Goal: Find specific page/section: Find specific page/section

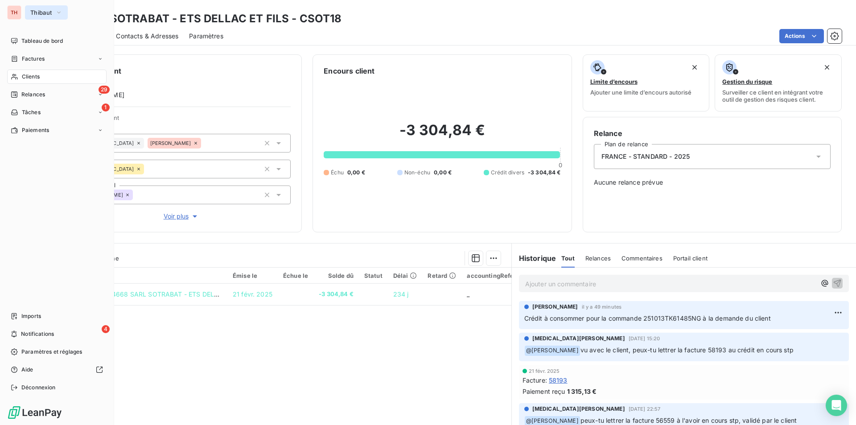
click at [37, 10] on span "Thibaut" at bounding box center [40, 12] width 21 height 7
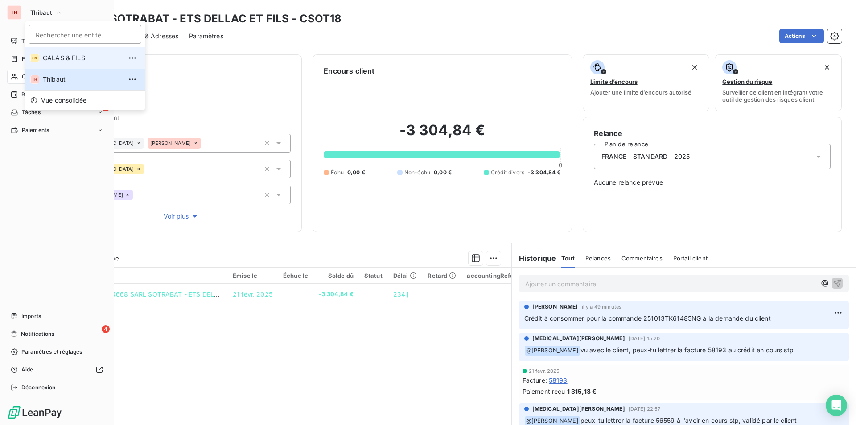
click at [70, 59] on span "CALAS & FILS" at bounding box center [82, 57] width 79 height 9
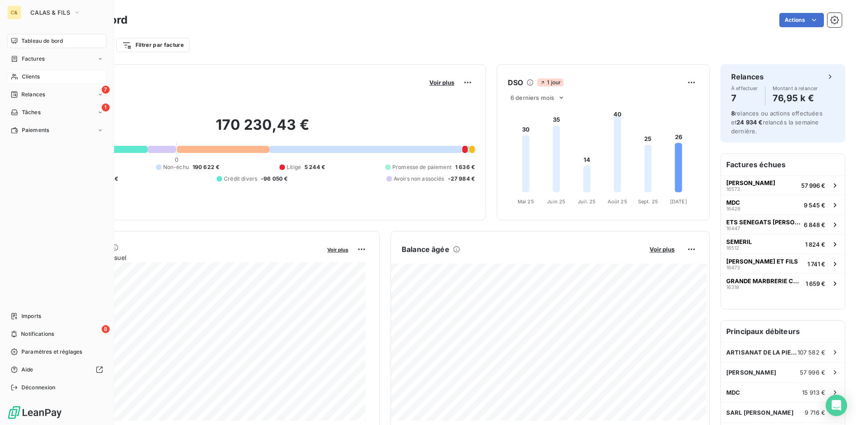
click at [33, 72] on div "Clients" at bounding box center [56, 77] width 99 height 14
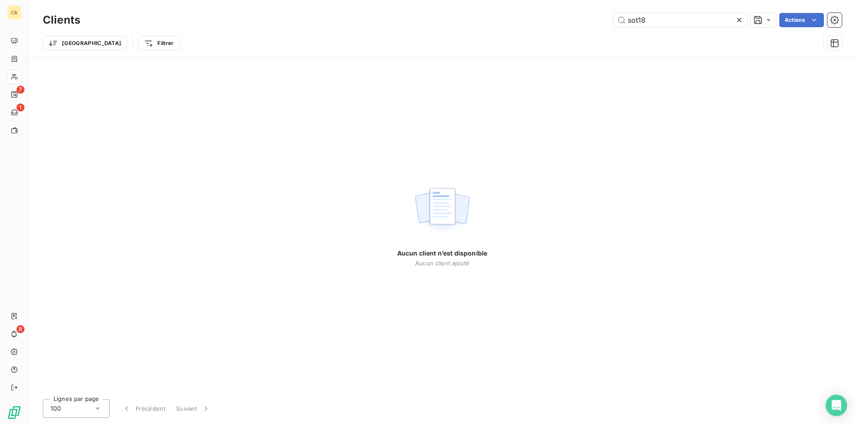
drag, startPoint x: 660, startPoint y: 25, endPoint x: 619, endPoint y: 28, distance: 41.1
click at [619, 28] on div "Clients sot18 Actions" at bounding box center [442, 20] width 799 height 19
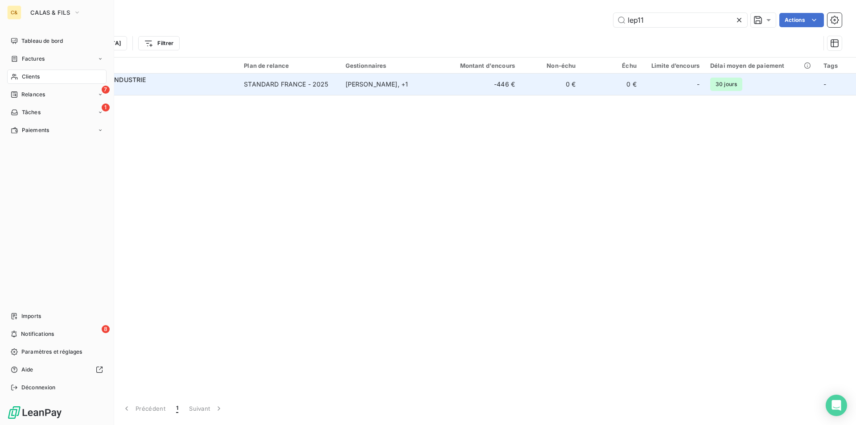
drag, startPoint x: 29, startPoint y: 75, endPoint x: 323, endPoint y: 77, distance: 294.1
click at [29, 75] on span "Clients" at bounding box center [31, 77] width 18 height 8
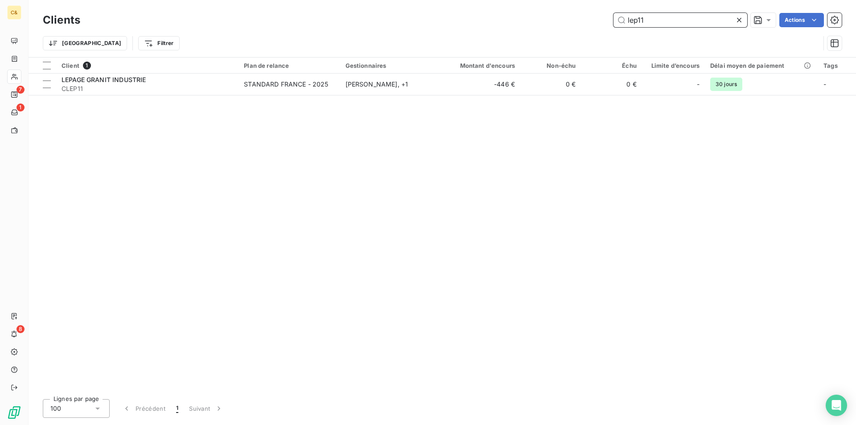
drag, startPoint x: 646, startPoint y: 22, endPoint x: 608, endPoint y: 22, distance: 38.3
click at [608, 22] on div "lep11 Actions" at bounding box center [466, 20] width 750 height 14
type input "b"
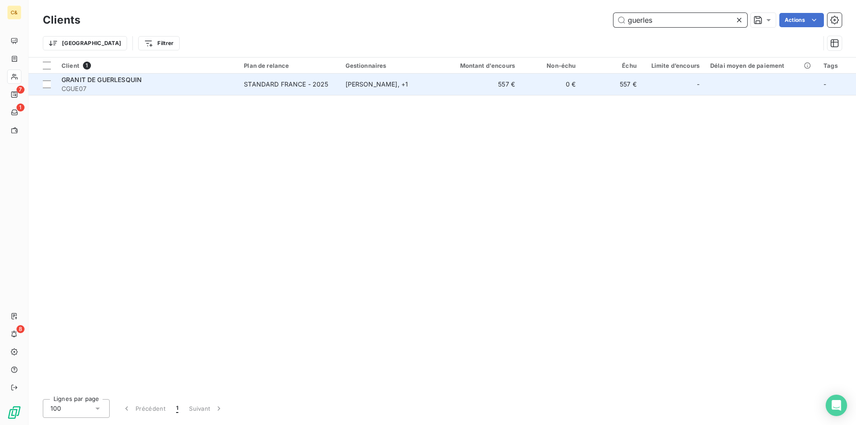
type input "guerles"
click at [181, 87] on span "CGUE07" at bounding box center [148, 88] width 172 height 9
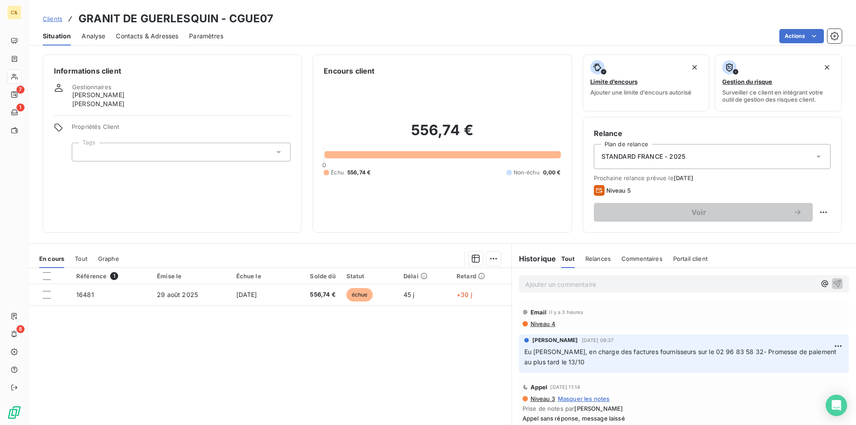
click at [385, 340] on div "Référence 1 Émise le Échue le Solde dû Statut Délai Retard 16481 [DATE] [DATE] …" at bounding box center [270, 354] width 483 height 172
